Goal: Register for event/course

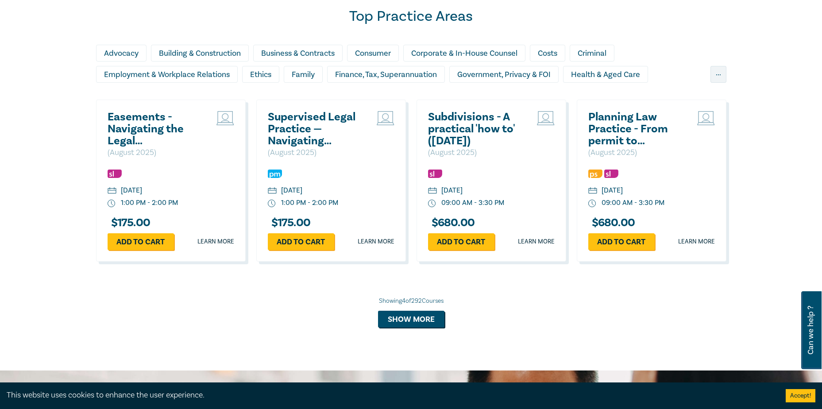
scroll to position [797, 0]
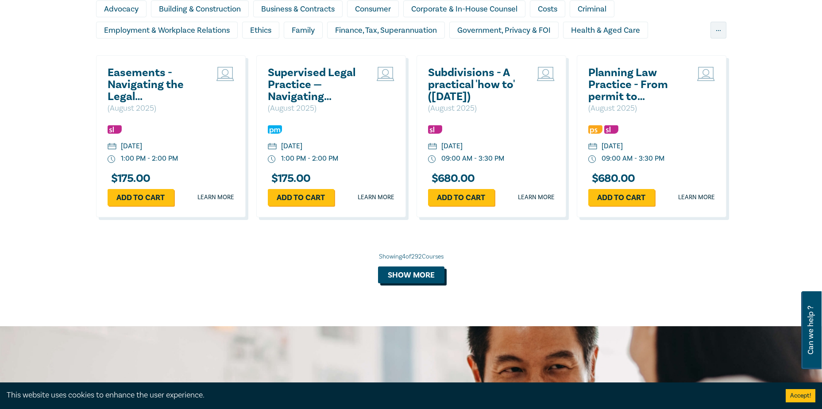
click at [407, 275] on button "Show more" at bounding box center [411, 275] width 66 height 17
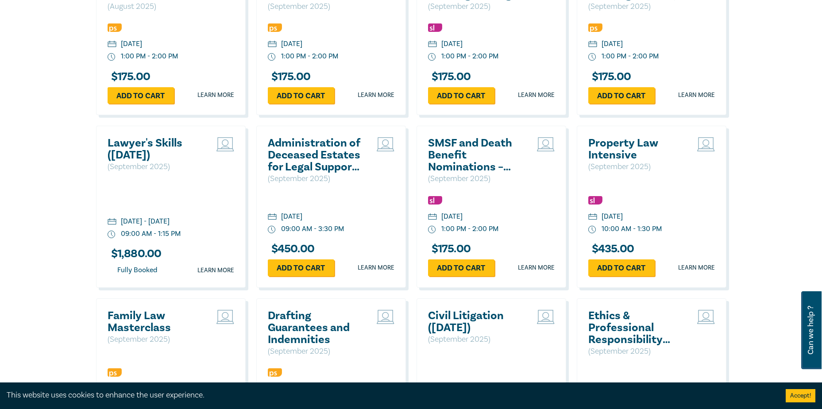
scroll to position [1328, 0]
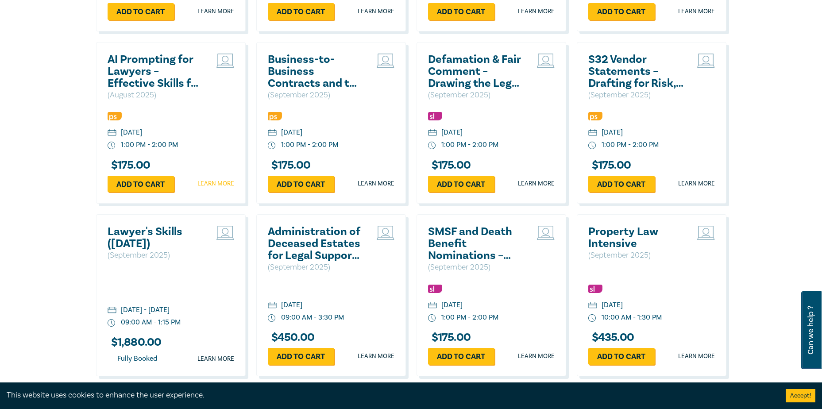
click at [221, 185] on link "Learn more" at bounding box center [215, 183] width 37 height 9
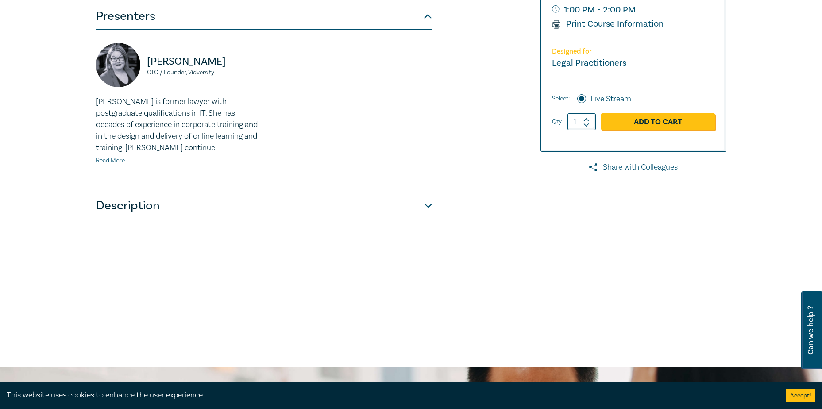
scroll to position [221, 0]
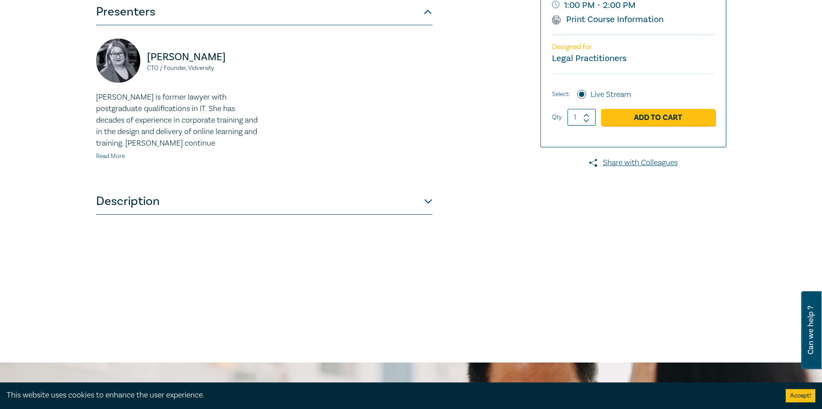
click at [107, 159] on link "Read More" at bounding box center [110, 156] width 29 height 8
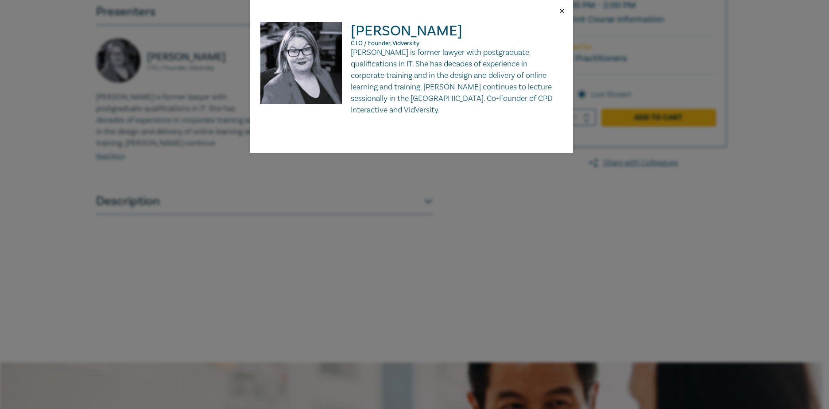
click at [561, 12] on button "Close" at bounding box center [562, 11] width 8 height 8
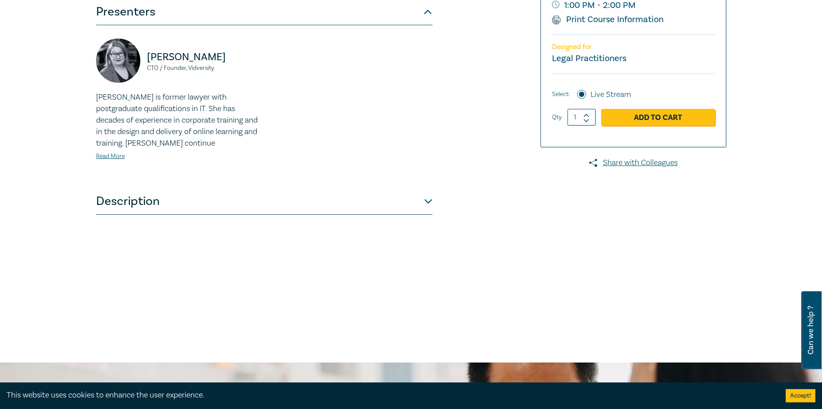
click at [426, 201] on button "Description" at bounding box center [264, 201] width 337 height 27
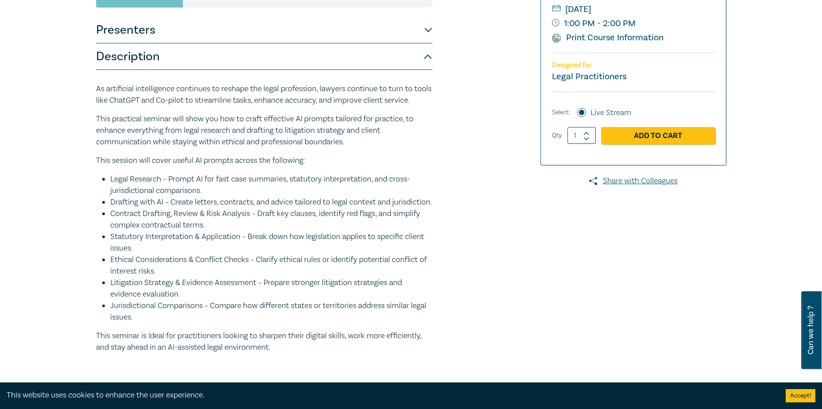
scroll to position [44, 0]
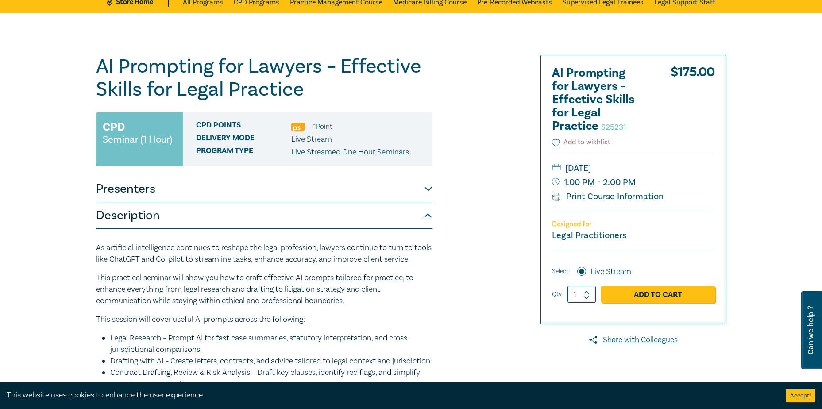
click at [576, 141] on button "Add to wishlist" at bounding box center [581, 142] width 59 height 10
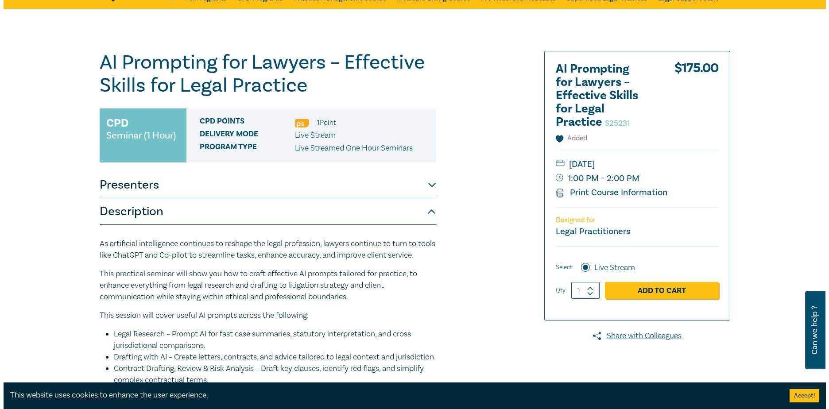
scroll to position [0, 0]
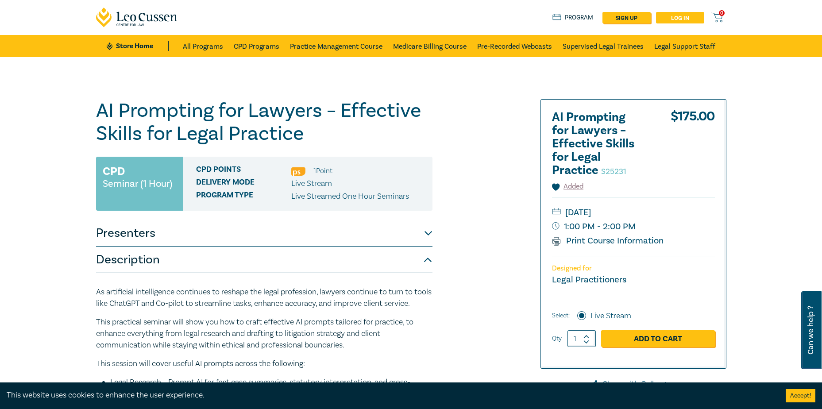
click at [681, 18] on link "Log in" at bounding box center [680, 18] width 48 height 12
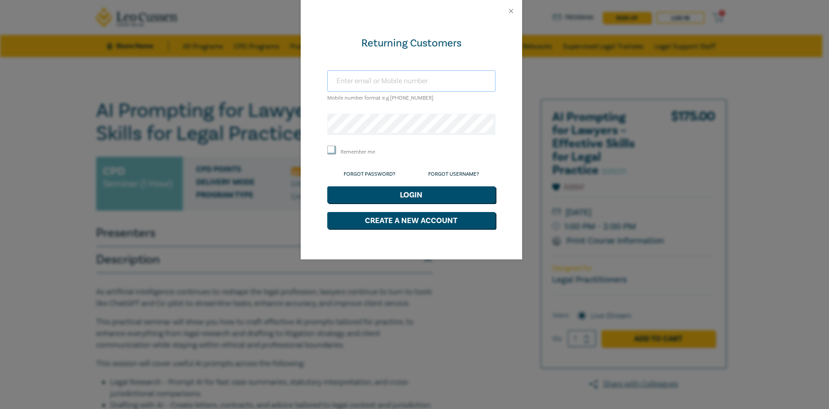
type input "[EMAIL_ADDRESS][DOMAIN_NAME]"
click at [331, 151] on input "Remember me" at bounding box center [331, 150] width 9 height 9
checkbox input "true"
click at [417, 194] on button "Login" at bounding box center [411, 194] width 168 height 17
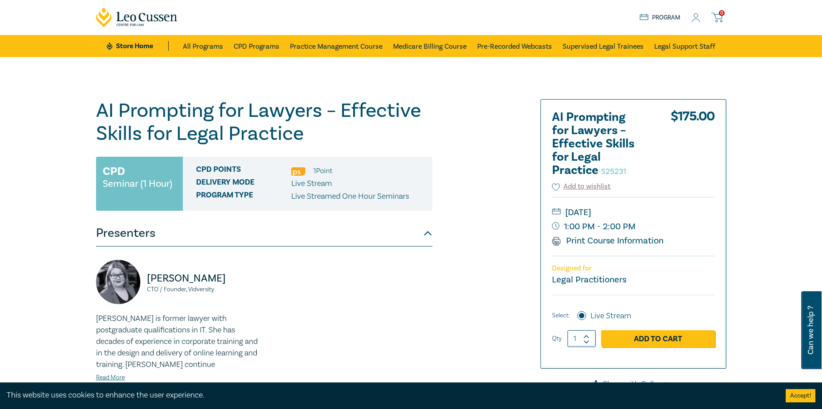
type input "[EMAIL_ADDRESS][DOMAIN_NAME]"
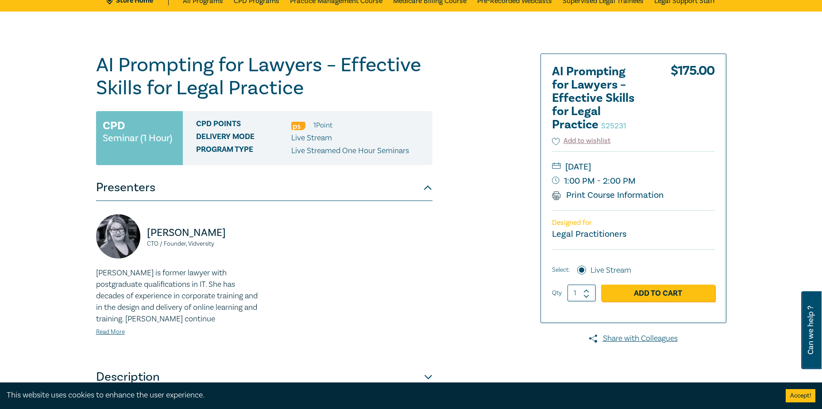
scroll to position [44, 0]
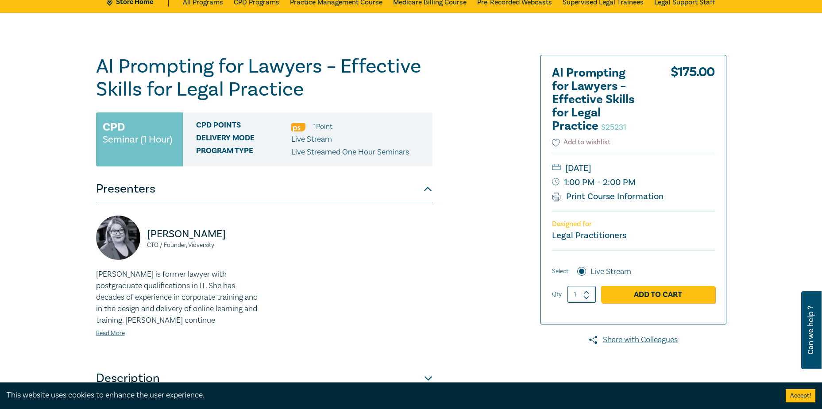
click at [590, 141] on button "Add to wishlist" at bounding box center [581, 142] width 59 height 10
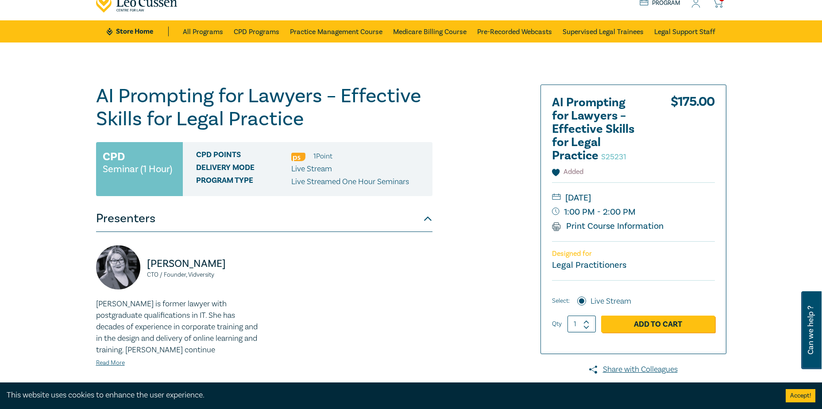
scroll to position [0, 0]
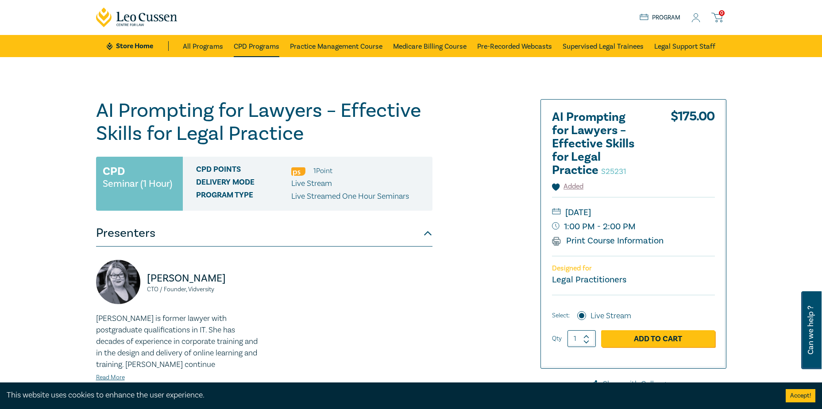
click at [257, 44] on link "CPD Programs" at bounding box center [257, 46] width 46 height 22
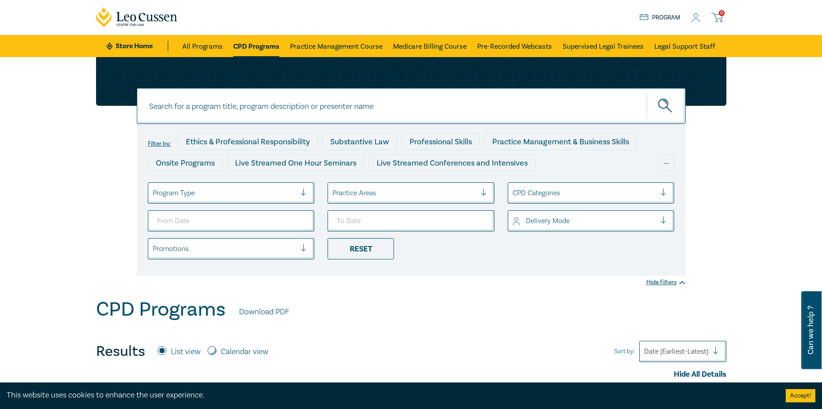
click at [662, 221] on div at bounding box center [667, 221] width 13 height 9
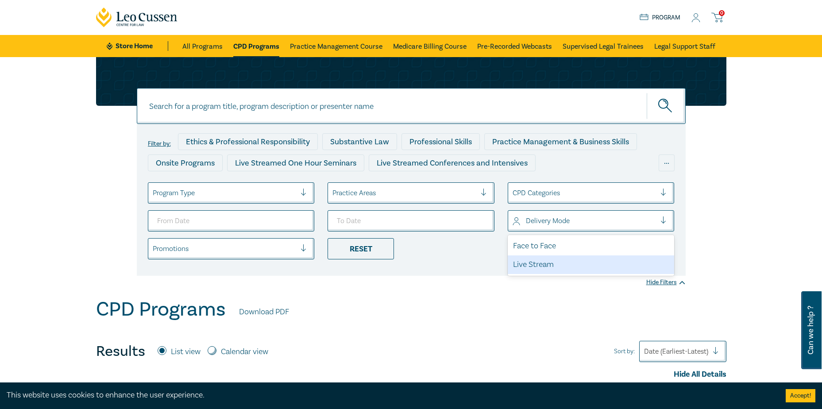
click at [547, 269] on div "Live Stream" at bounding box center [591, 264] width 167 height 19
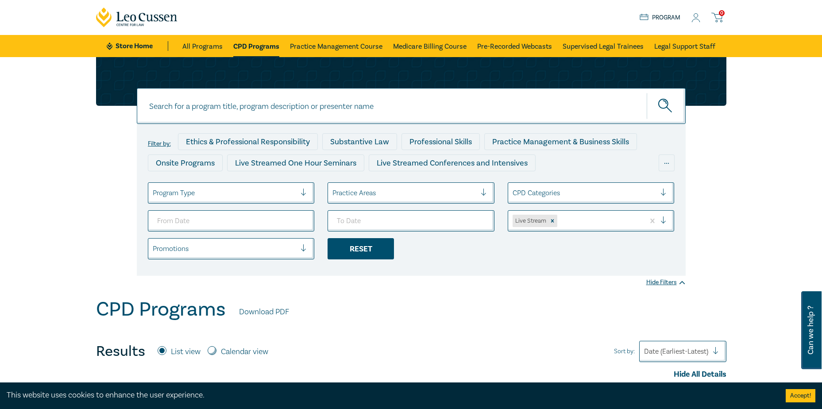
click at [355, 249] on div "Reset" at bounding box center [361, 248] width 66 height 21
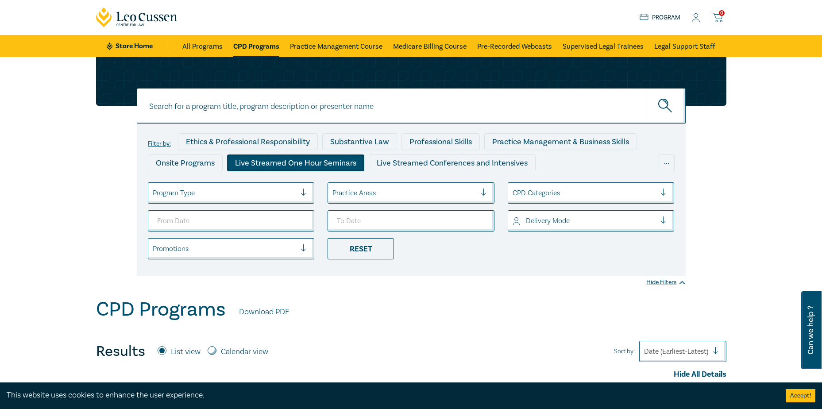
click at [279, 161] on div "Live Streamed One Hour Seminars" at bounding box center [295, 163] width 137 height 17
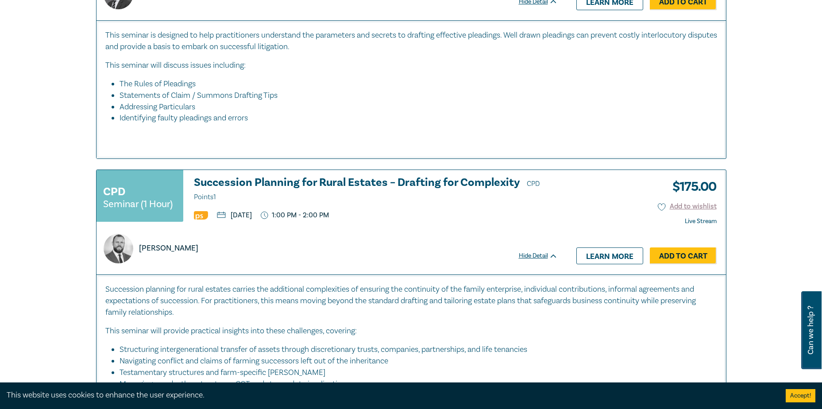
scroll to position [4251, 0]
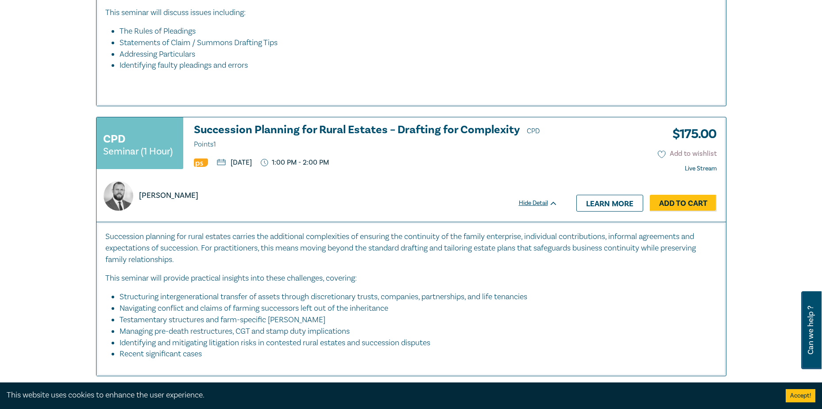
click at [681, 149] on button "Add to wishlist" at bounding box center [687, 154] width 59 height 10
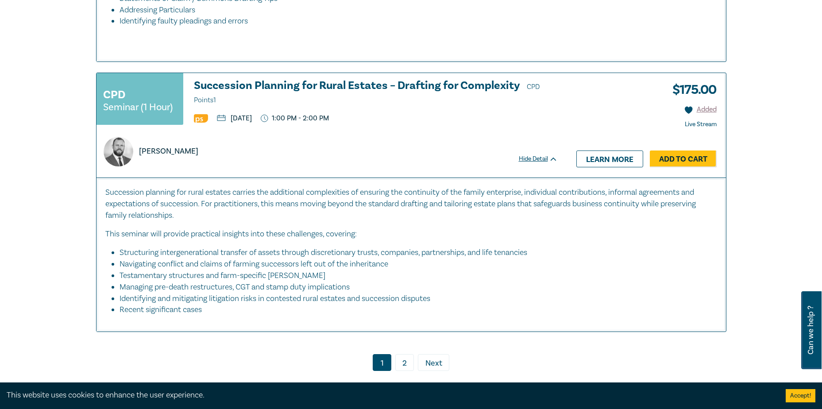
click at [435, 358] on span "Next" at bounding box center [434, 364] width 17 height 12
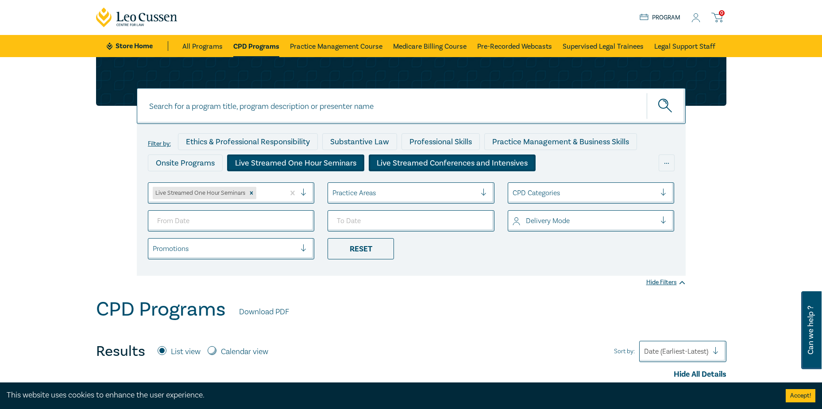
click at [468, 163] on div "Live Streamed Conferences and Intensives" at bounding box center [452, 163] width 167 height 17
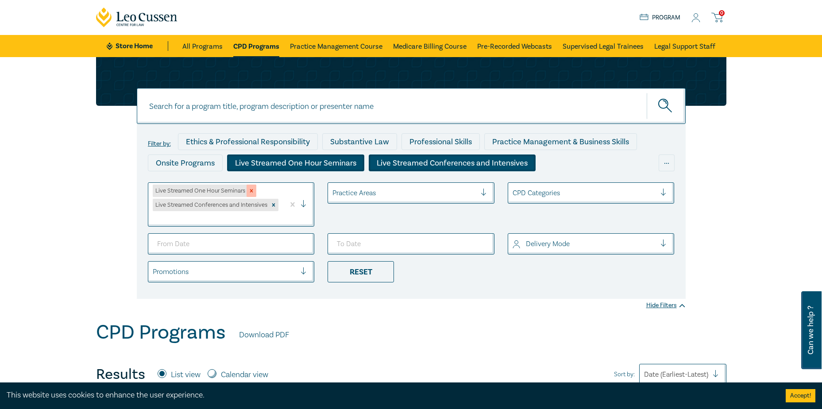
click at [253, 190] on icon "Remove Live Streamed One Hour Seminars" at bounding box center [251, 191] width 6 height 6
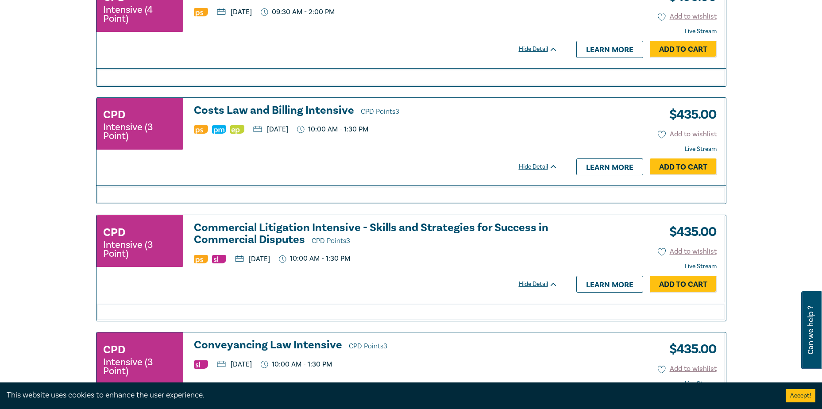
scroll to position [930, 0]
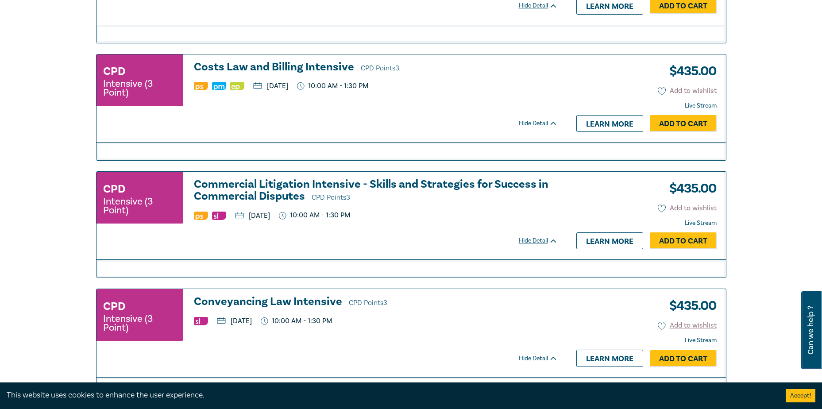
click at [685, 94] on button "Add to wishlist" at bounding box center [687, 91] width 59 height 10
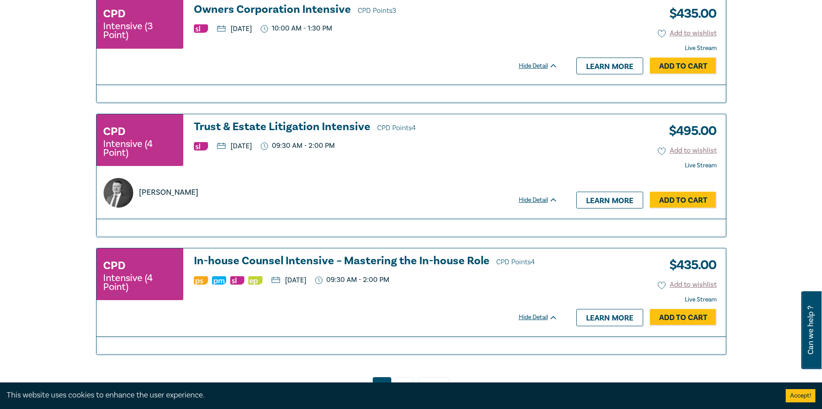
scroll to position [1815, 0]
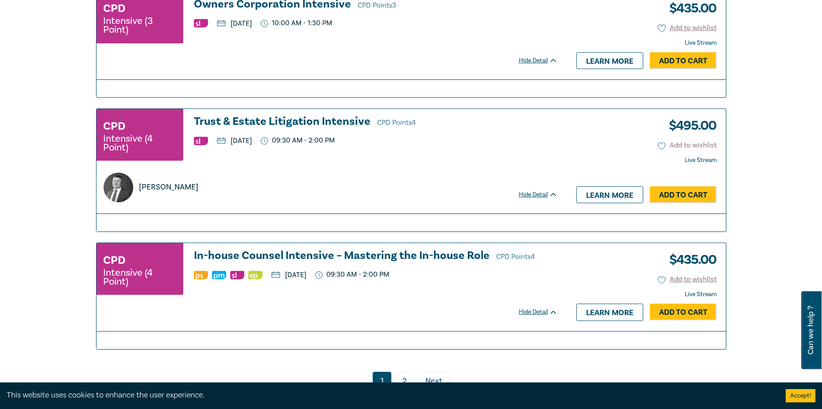
click at [675, 151] on button "Add to wishlist" at bounding box center [687, 145] width 59 height 10
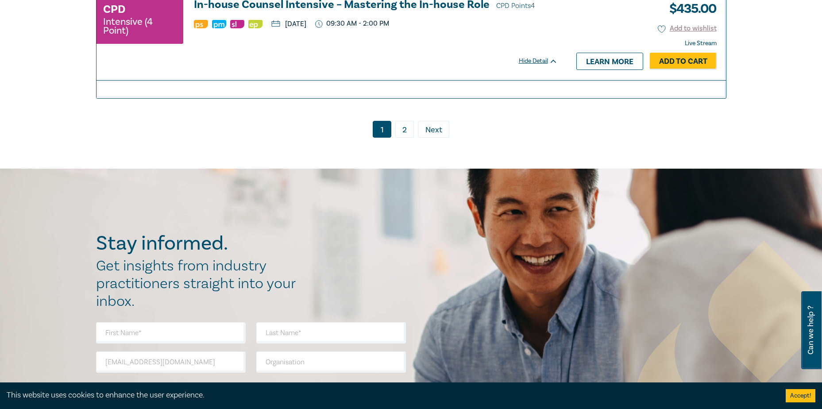
scroll to position [1993, 0]
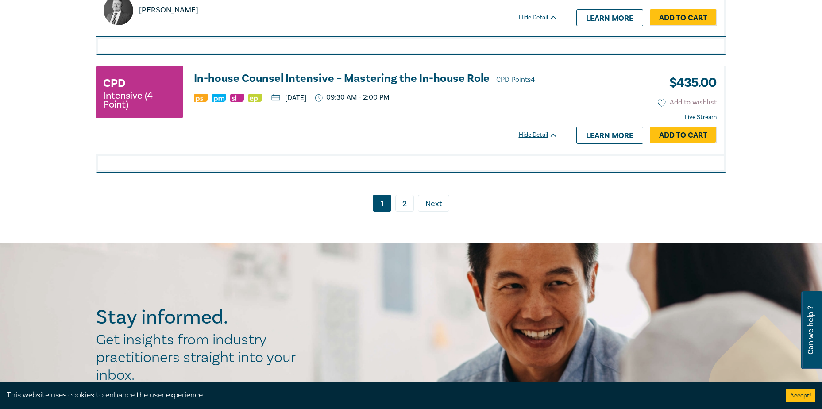
click at [440, 210] on span "Next" at bounding box center [434, 204] width 17 height 12
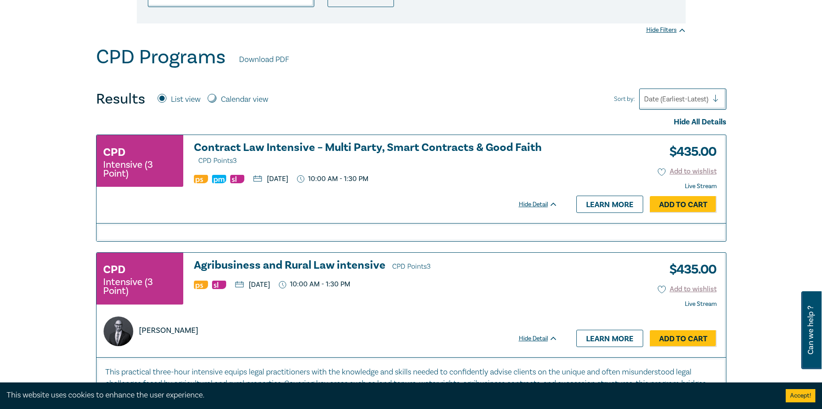
scroll to position [266, 0]
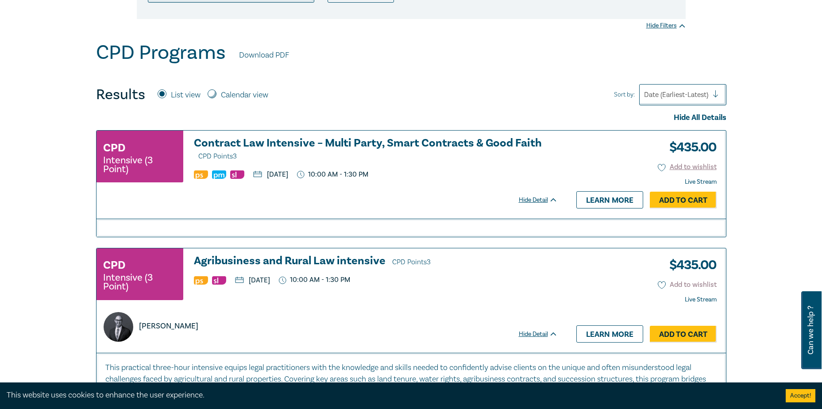
click at [681, 283] on button "Add to wishlist" at bounding box center [687, 285] width 59 height 10
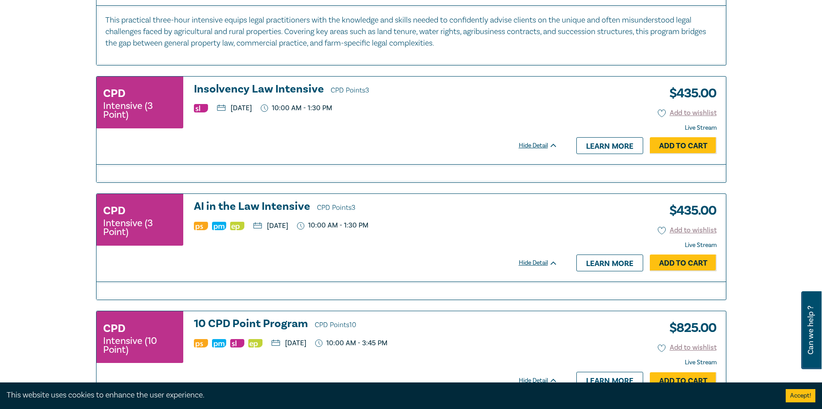
scroll to position [664, 0]
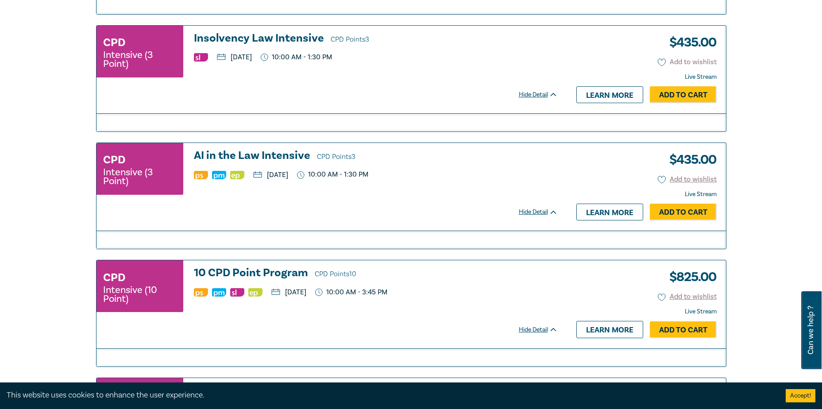
click at [680, 64] on button "Add to wishlist" at bounding box center [687, 62] width 59 height 10
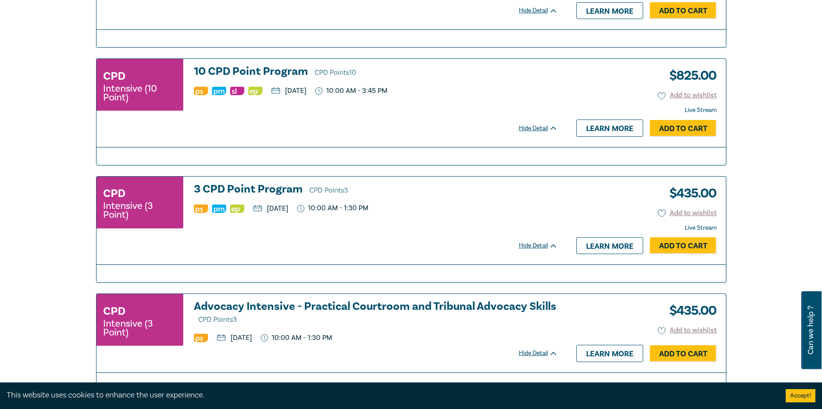
scroll to position [886, 0]
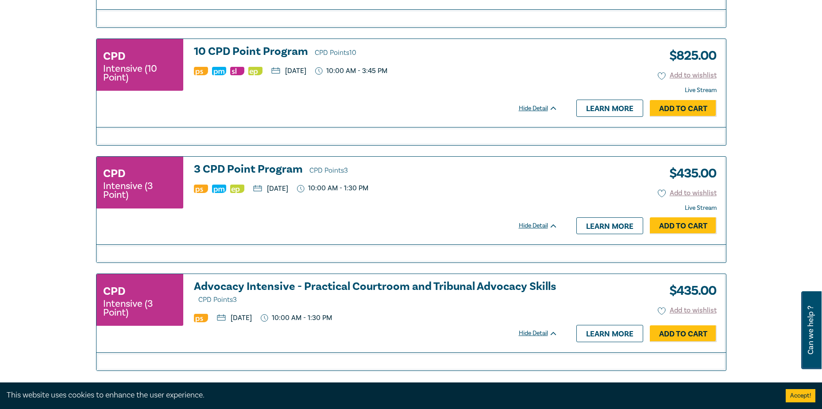
click at [553, 109] on icon at bounding box center [553, 108] width 5 height 3
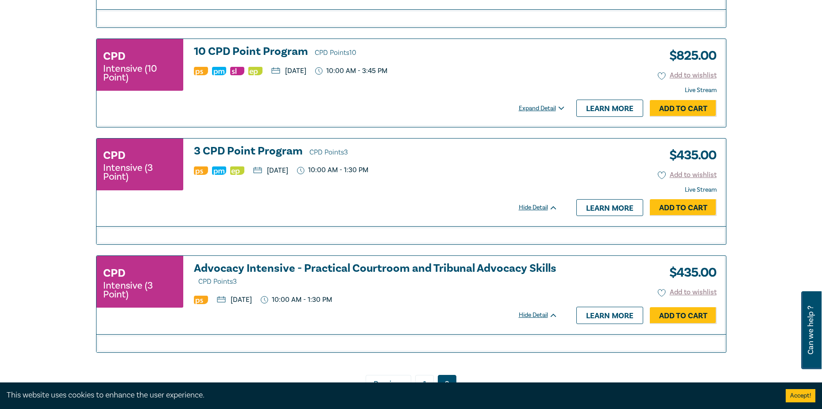
click at [561, 108] on div "Expand Detail" at bounding box center [543, 108] width 49 height 9
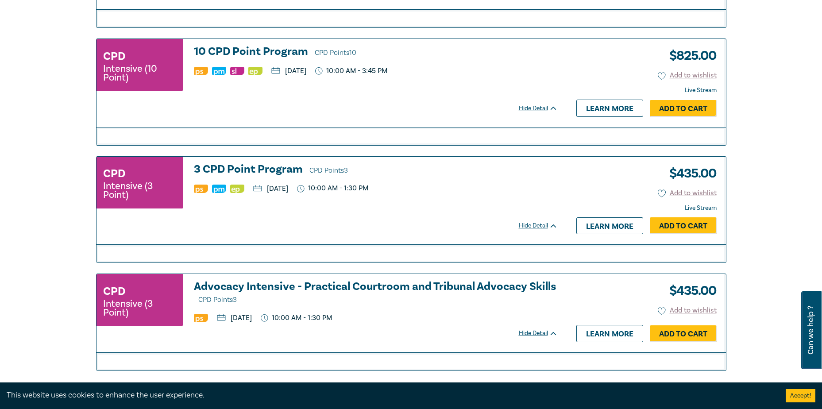
click at [561, 108] on div "Hide Detail" at bounding box center [543, 108] width 49 height 9
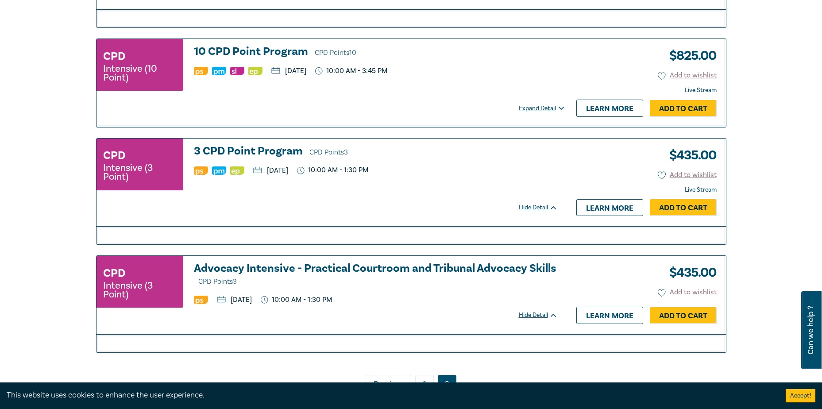
click at [561, 108] on div "Expand Detail" at bounding box center [543, 108] width 49 height 9
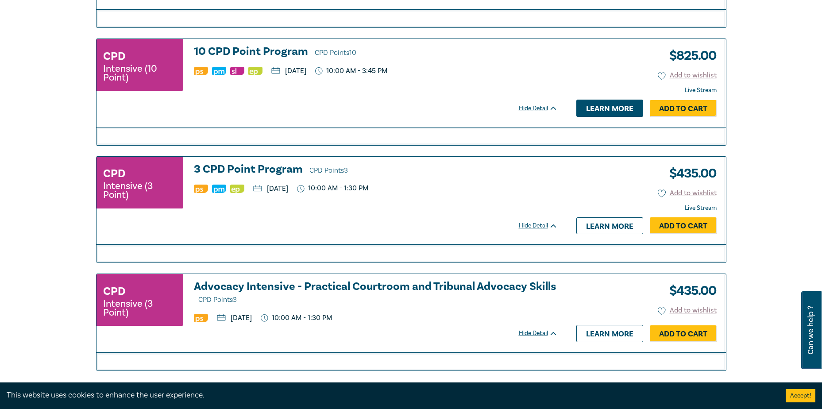
click at [592, 107] on link "Learn more" at bounding box center [610, 108] width 67 height 17
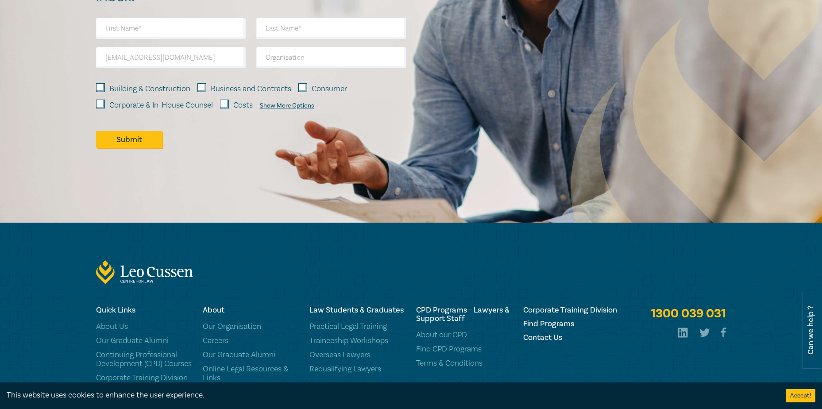
scroll to position [1099, 0]
